Goal: Check status: Check status

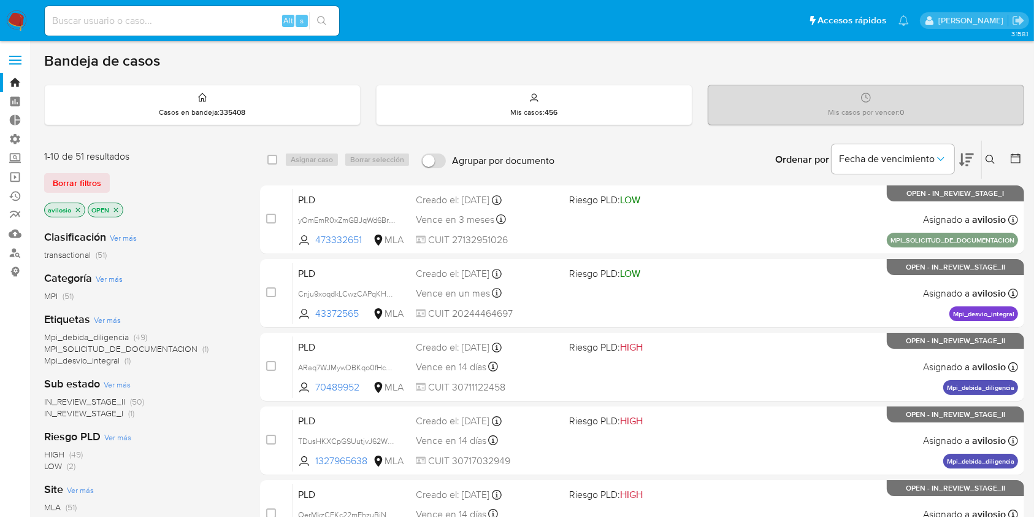
click at [146, 22] on input at bounding box center [192, 21] width 294 height 16
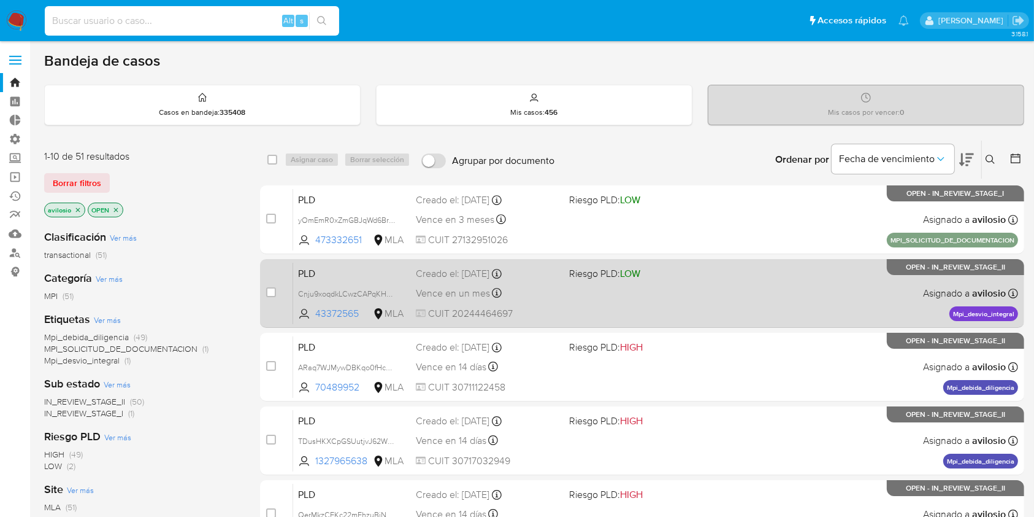
click at [345, 283] on div "PLD Cnju9xoqdkLCwzCAPqKHN6Gf 43372565 MLA Riesgo PLD: LOW Creado el: [DATE] Cre…" at bounding box center [655, 293] width 725 height 62
click at [648, 293] on div "PLD Cnju9xoqdkLCwzCAPqKHN6Gf 43372565 MLA Riesgo PLD: LOW Creado el: [DATE] Cre…" at bounding box center [655, 293] width 725 height 62
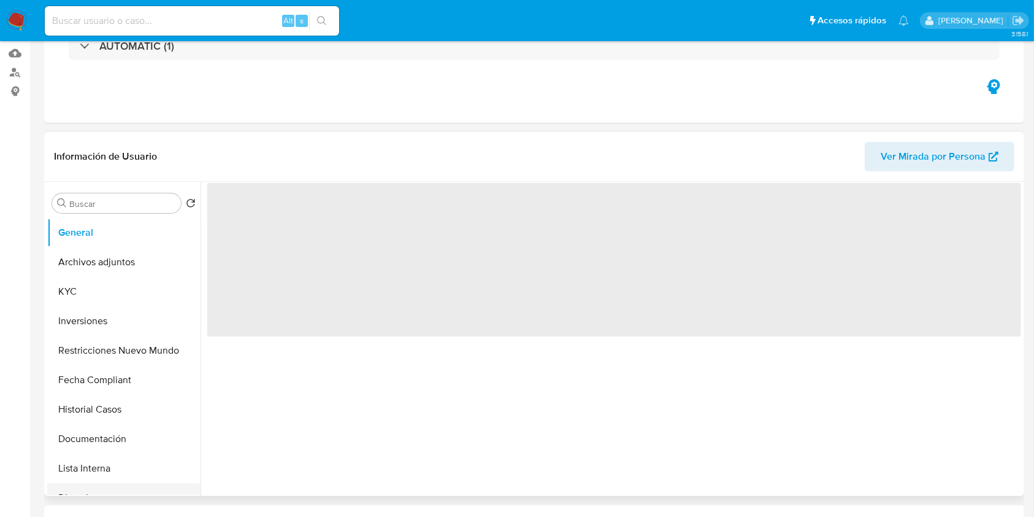
scroll to position [327, 0]
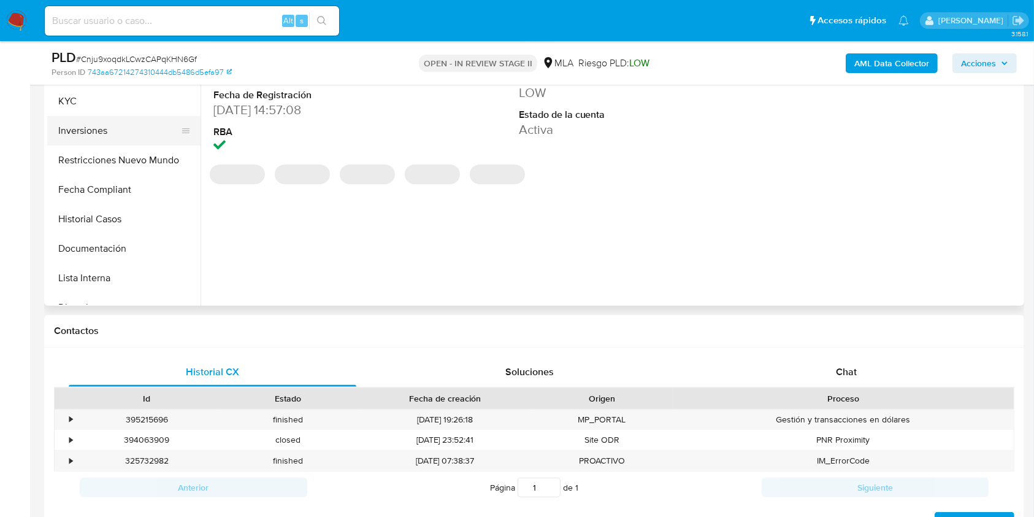
click at [82, 132] on button "Inversiones" at bounding box center [119, 130] width 144 height 29
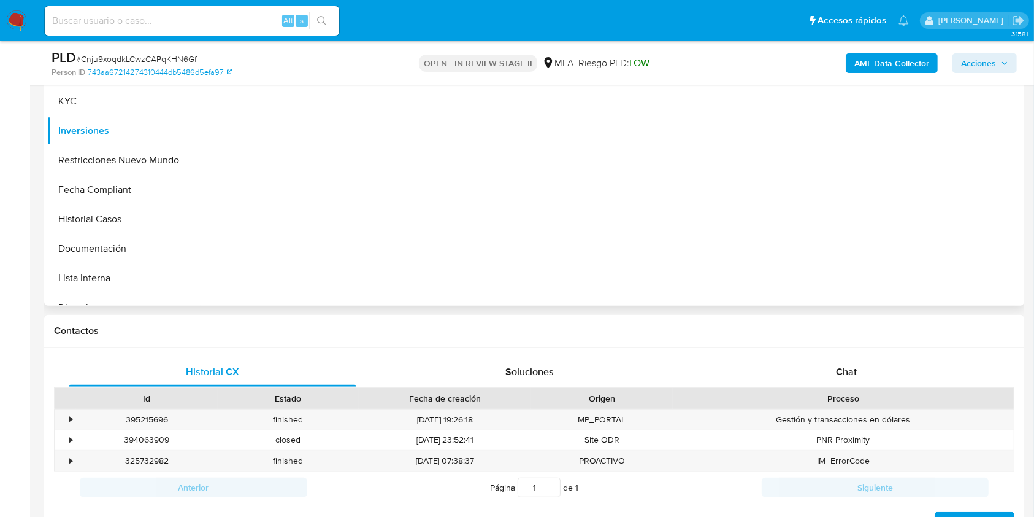
select select "10"
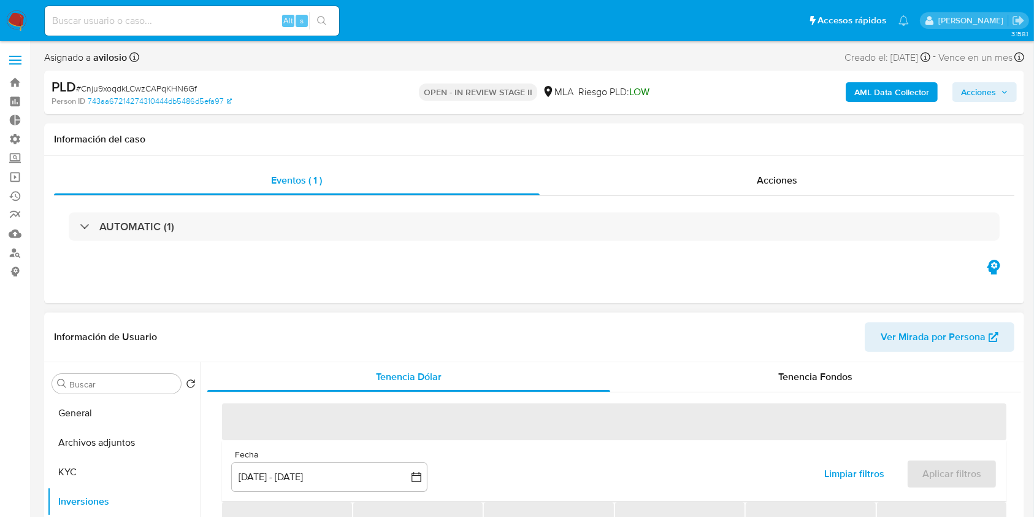
scroll to position [82, 0]
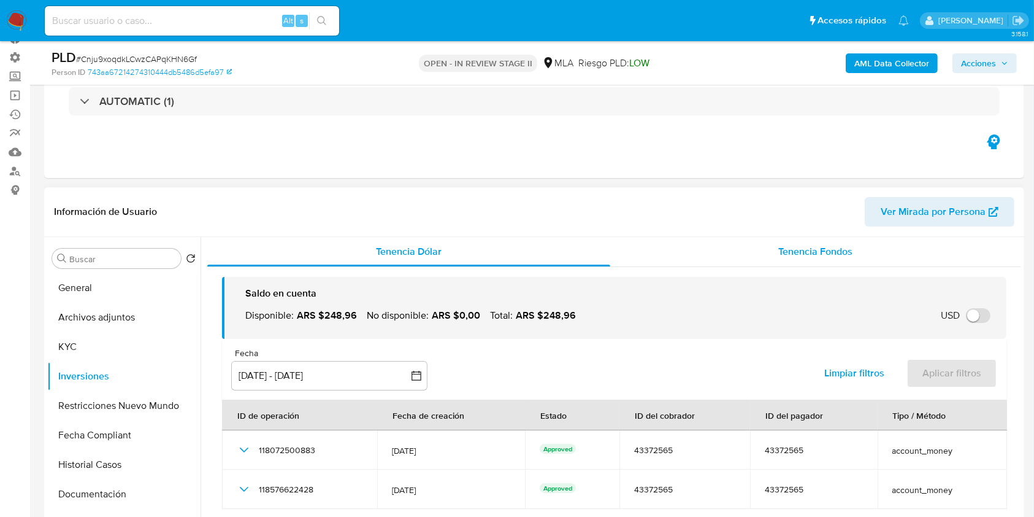
click at [816, 254] on span "Tenencia Fondos" at bounding box center [816, 251] width 74 height 14
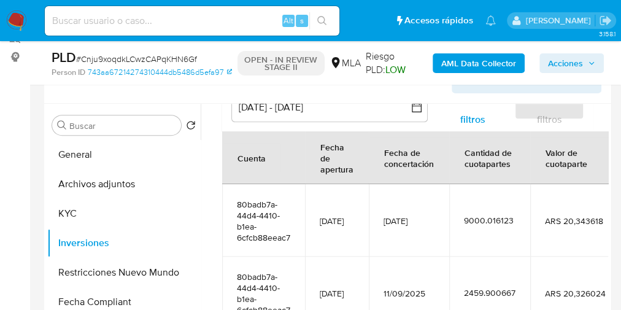
scroll to position [229, 0]
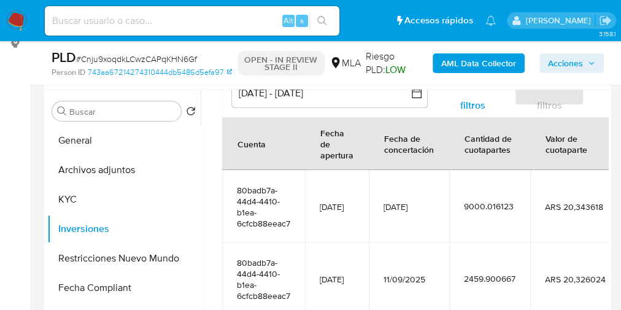
drag, startPoint x: 471, startPoint y: 126, endPoint x: 517, endPoint y: 153, distance: 53.7
click at [517, 153] on div "Cantidad de cuotapartes" at bounding box center [490, 143] width 80 height 40
drag, startPoint x: 477, startPoint y: 194, endPoint x: 605, endPoint y: 202, distance: 127.9
click at [605, 202] on div at bounding box center [404, 247] width 407 height 314
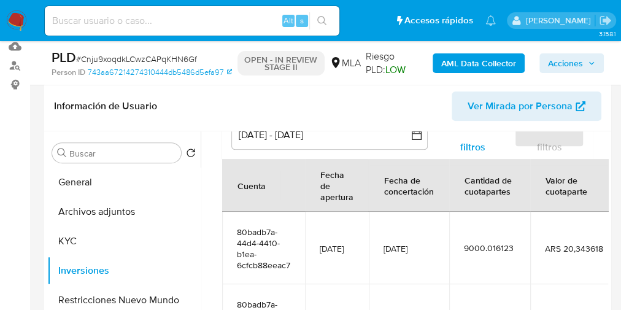
scroll to position [131, 0]
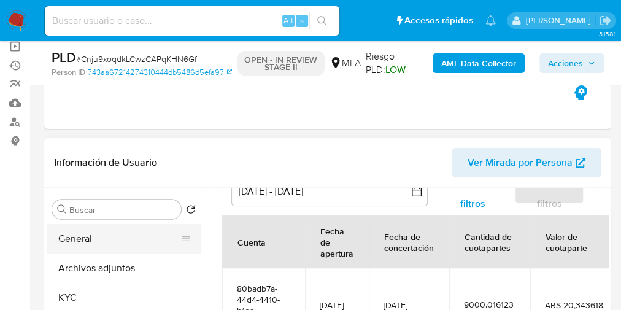
click at [98, 232] on button "General" at bounding box center [119, 238] width 144 height 29
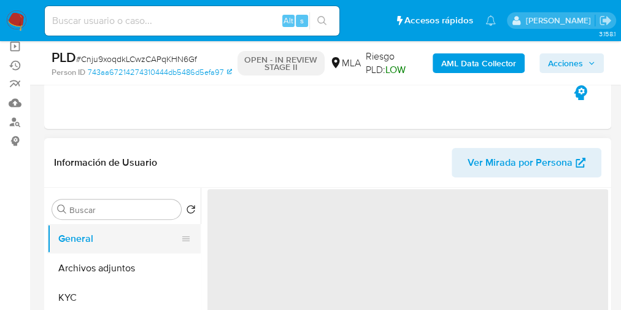
scroll to position [0, 0]
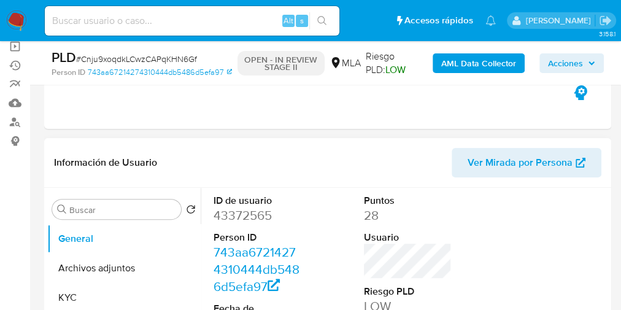
click at [232, 215] on dd "43372565" at bounding box center [258, 215] width 88 height 17
copy dd "43372565"
click at [402, 161] on header "Información de Usuario Ver Mirada por Persona" at bounding box center [327, 162] width 547 height 29
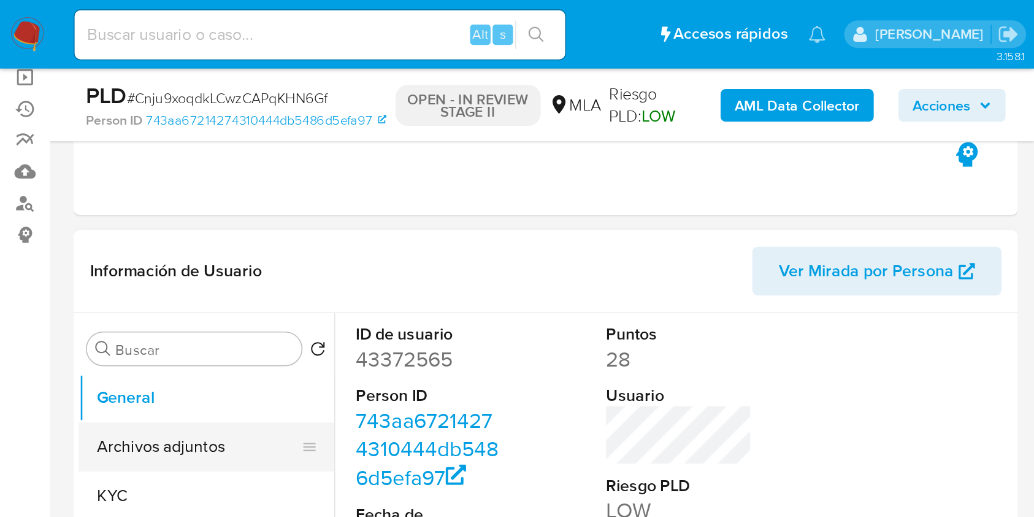
scroll to position [49, 0]
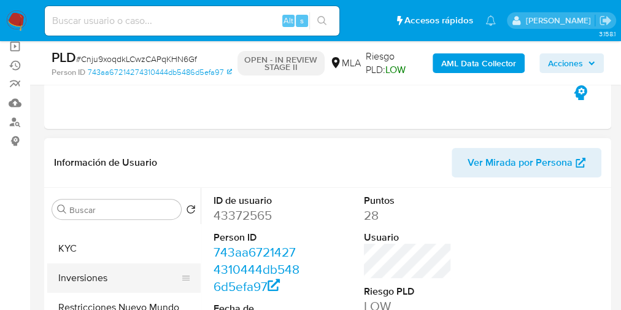
click at [98, 279] on button "Inversiones" at bounding box center [119, 277] width 144 height 29
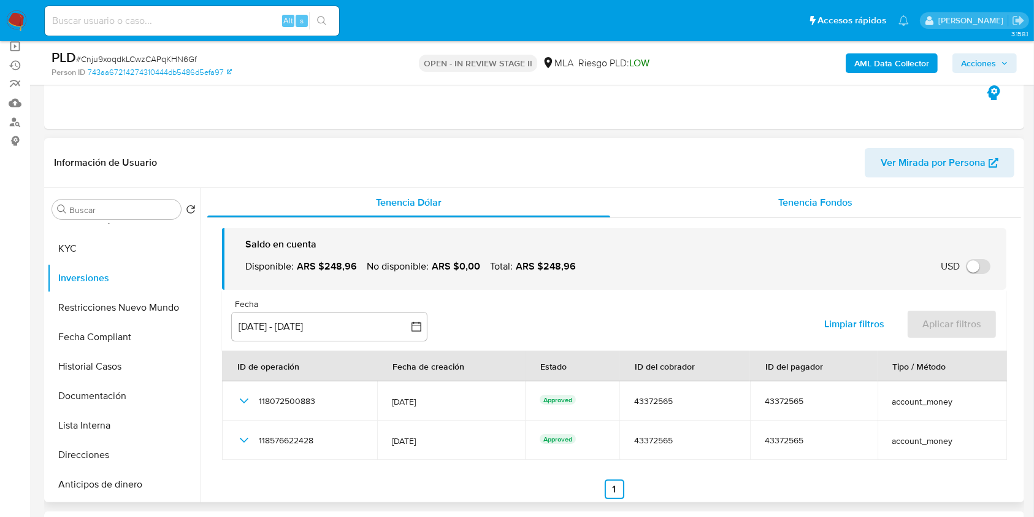
click at [840, 214] on div "Tenencia Fondos" at bounding box center [816, 202] width 412 height 29
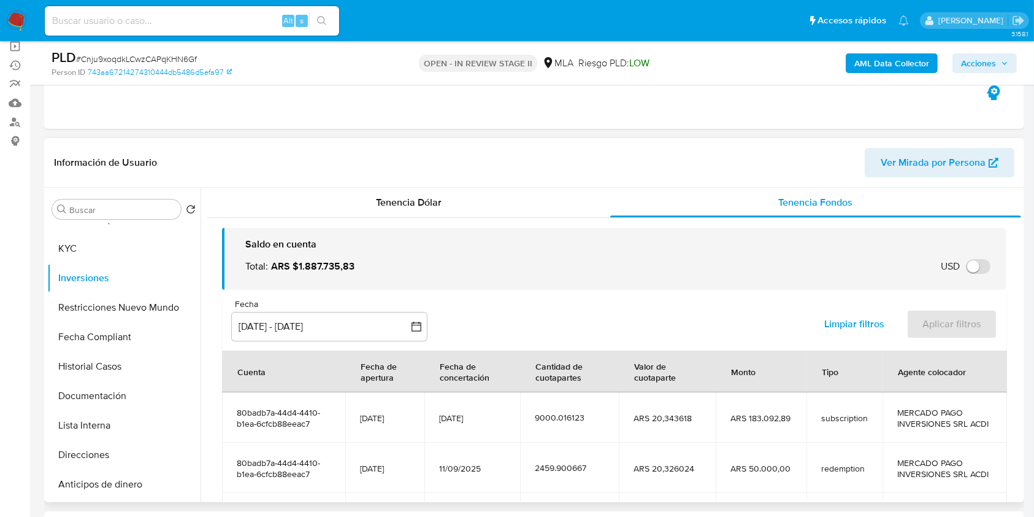
drag, startPoint x: 534, startPoint y: 418, endPoint x: 589, endPoint y: 419, distance: 55.2
click at [589, 419] on td "9000.016123" at bounding box center [569, 417] width 99 height 50
click at [490, 248] on div "Saldo en cuenta" at bounding box center [621, 243] width 752 height 13
click at [688, 266] on div "Total : ARS $1.887.735,83 USD Cambiar entre moneda local y USD" at bounding box center [621, 266] width 752 height 27
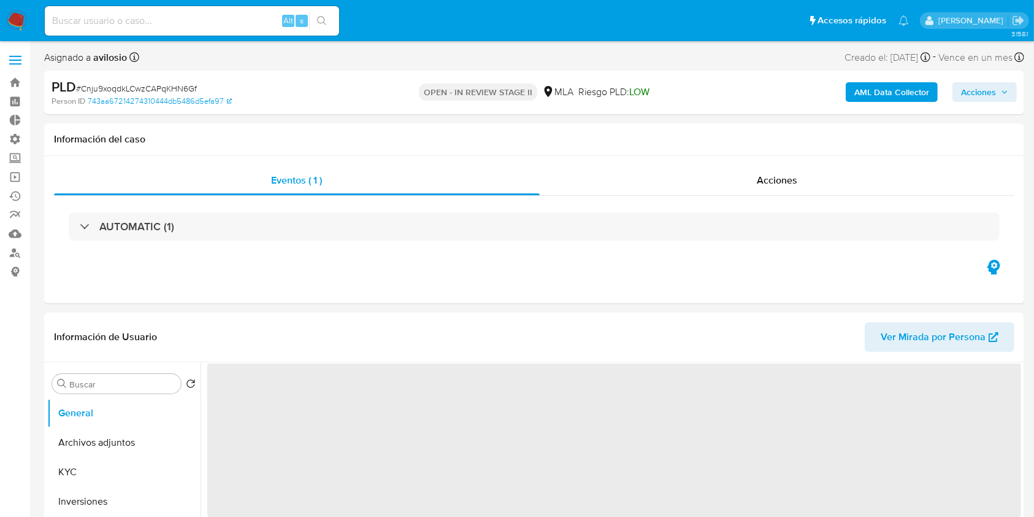
select select "10"
